Goal: Find specific page/section

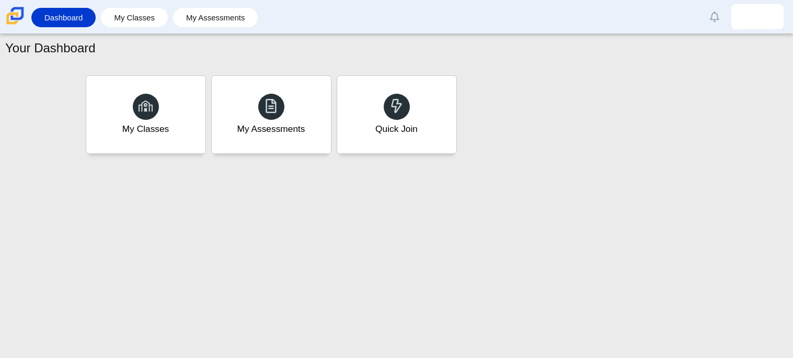
click at [279, 112] on div at bounding box center [271, 107] width 26 height 26
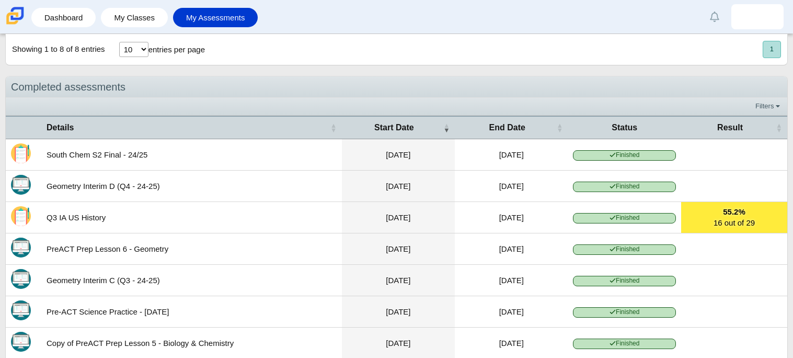
scroll to position [491, 0]
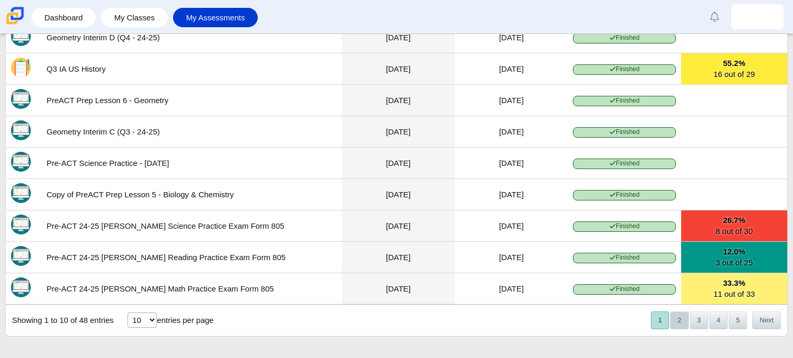
click at [679, 316] on button "2" at bounding box center [679, 319] width 18 height 17
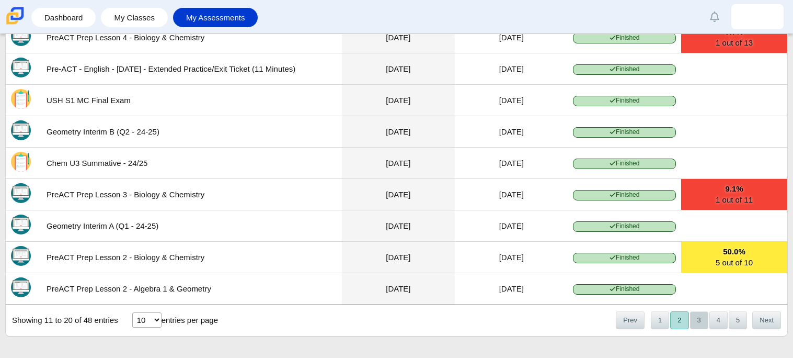
click at [698, 320] on button "3" at bounding box center [699, 319] width 18 height 17
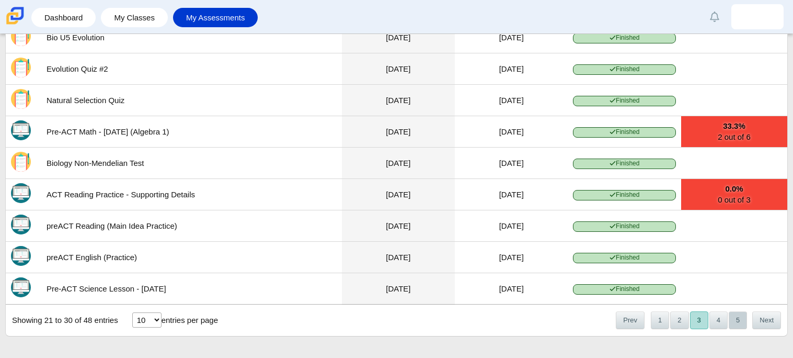
click at [737, 318] on button "5" at bounding box center [738, 319] width 18 height 17
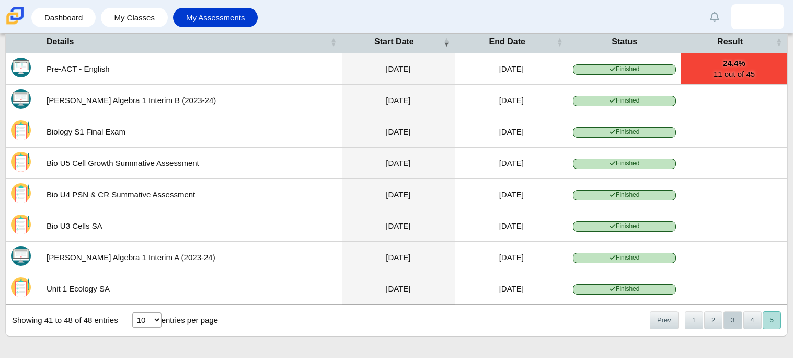
click at [724, 315] on button "3" at bounding box center [733, 319] width 18 height 17
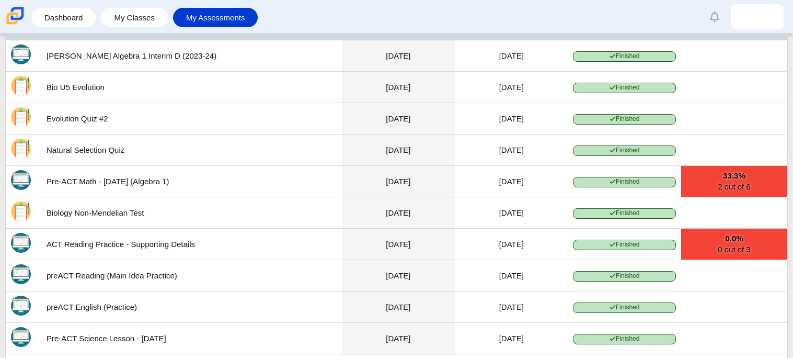
scroll to position [491, 0]
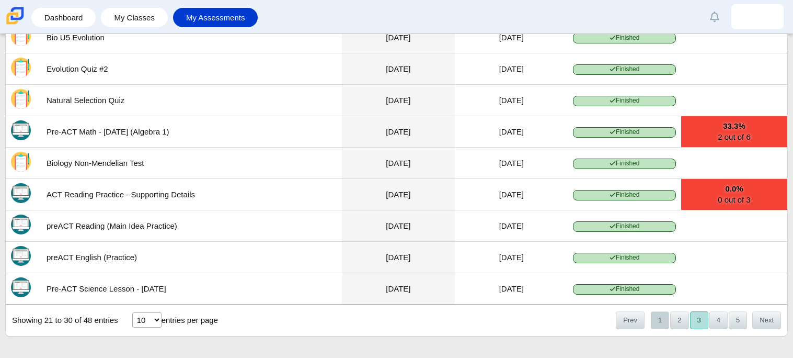
click at [665, 321] on button "1" at bounding box center [660, 319] width 18 height 17
